Goal: Browse casually

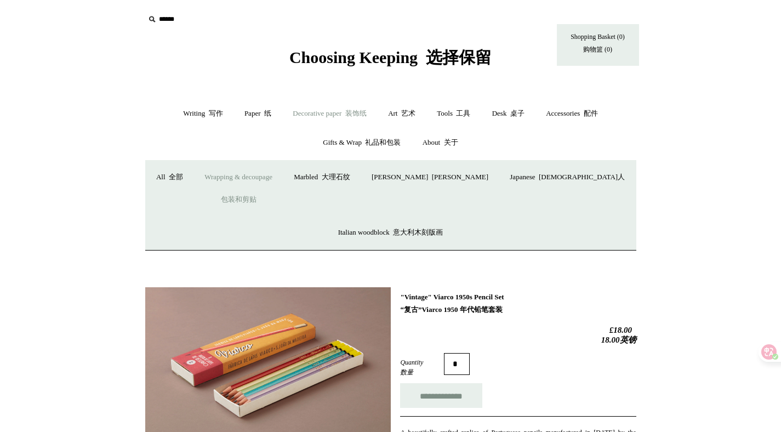
click at [252, 175] on link "Wrapping & decoupage 包装和剪贴" at bounding box center [239, 190] width 88 height 55
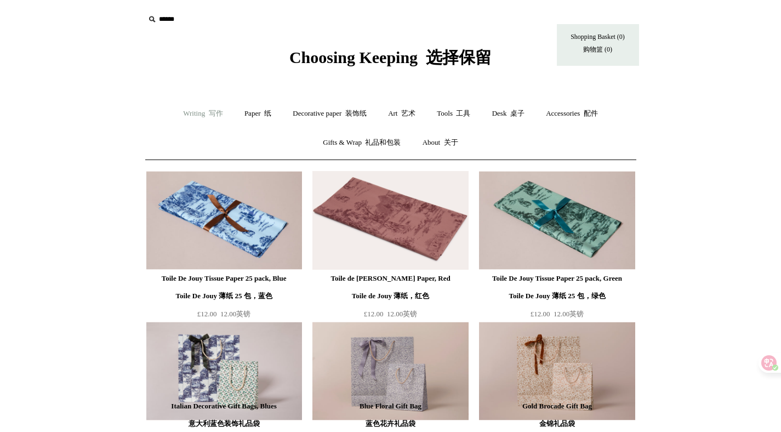
click at [194, 113] on link "Writing 写作 +" at bounding box center [202, 113] width 59 height 29
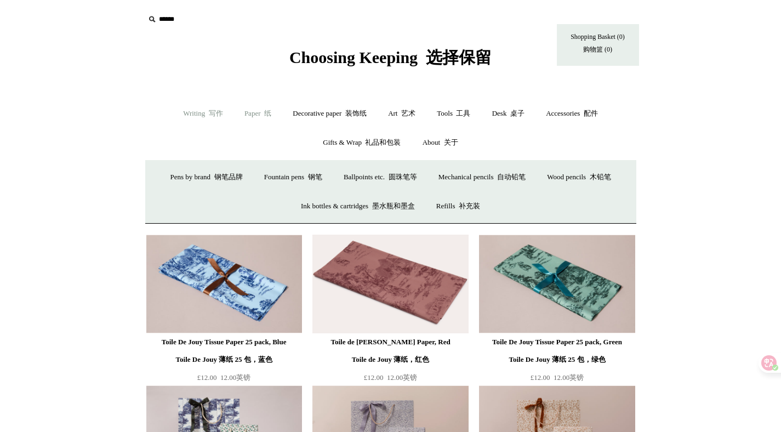
click at [256, 116] on link "Paper 纸 +" at bounding box center [258, 113] width 47 height 29
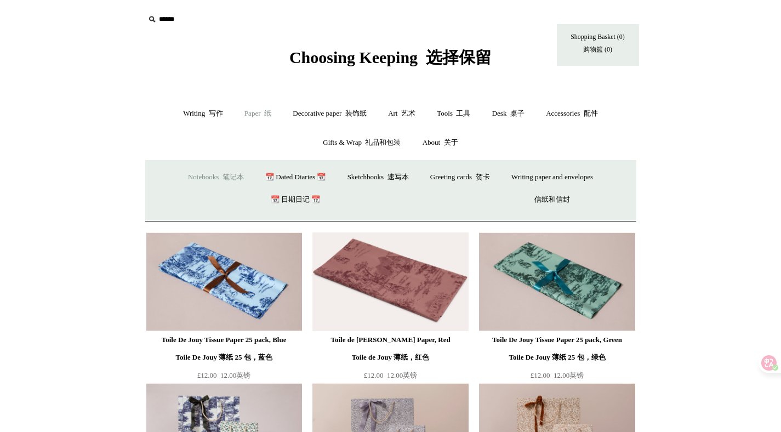
click at [223, 180] on font "笔记本" at bounding box center [233, 177] width 21 height 8
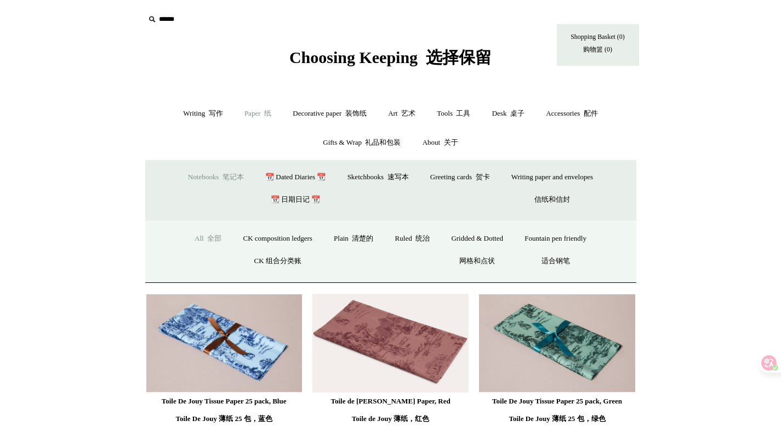
click at [191, 240] on link "All 全部" at bounding box center [208, 238] width 47 height 29
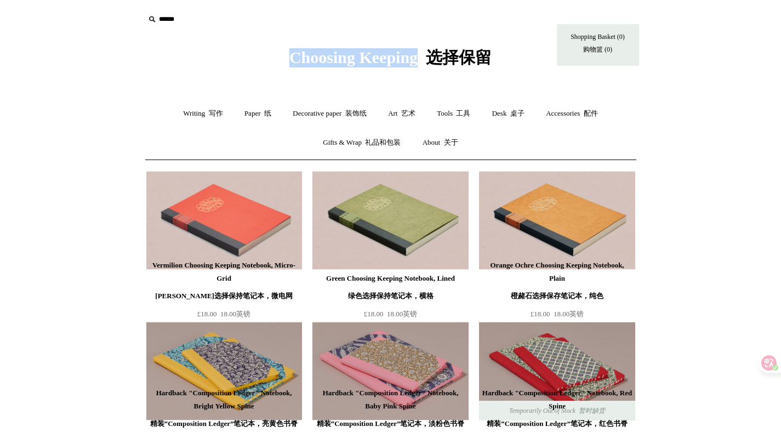
drag, startPoint x: 257, startPoint y: 50, endPoint x: 428, endPoint y: 64, distance: 171.6
click at [428, 64] on div "Choosing Keeping 选择保留" at bounding box center [391, 33] width 548 height 67
copy span "Choosing Keeping"
